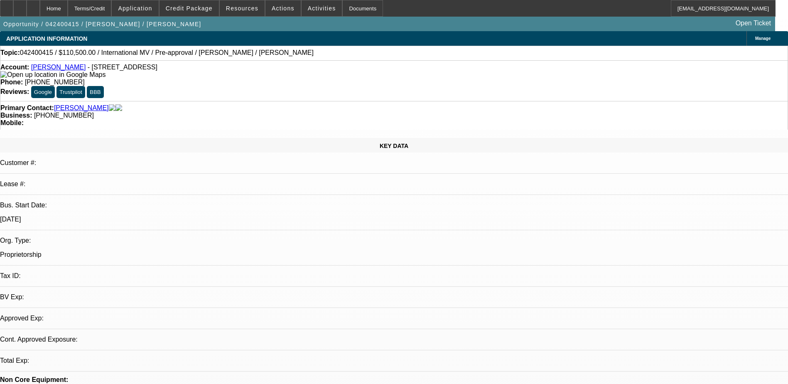
select select "0.15"
select select "2"
select select "0.1"
select select "0.15"
select select "2"
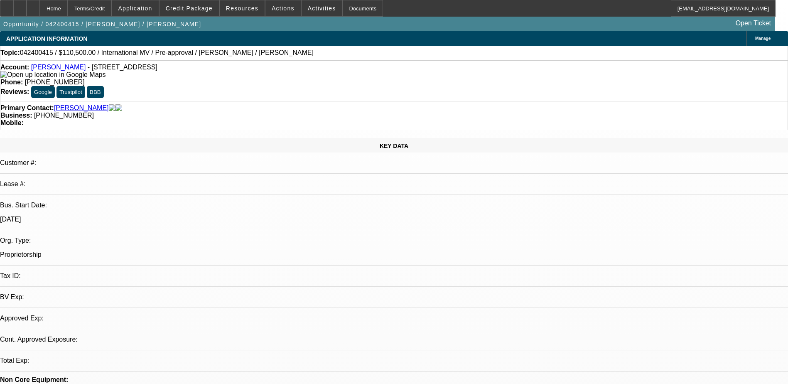
select select "0.1"
select select "1"
select select "2"
select select "4"
select select "1"
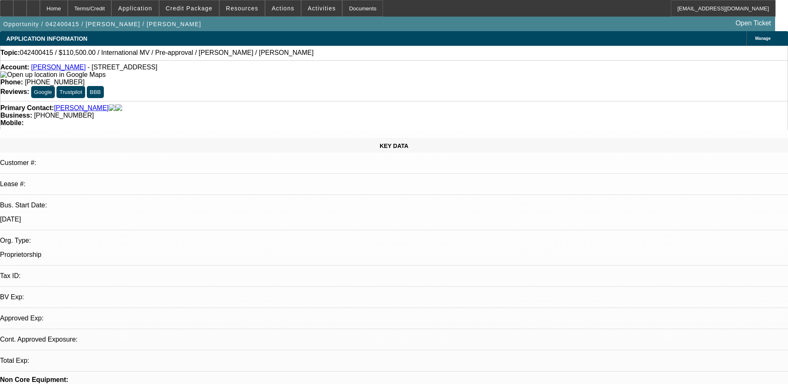
select select "2"
select select "4"
